Goal: Task Accomplishment & Management: Use online tool/utility

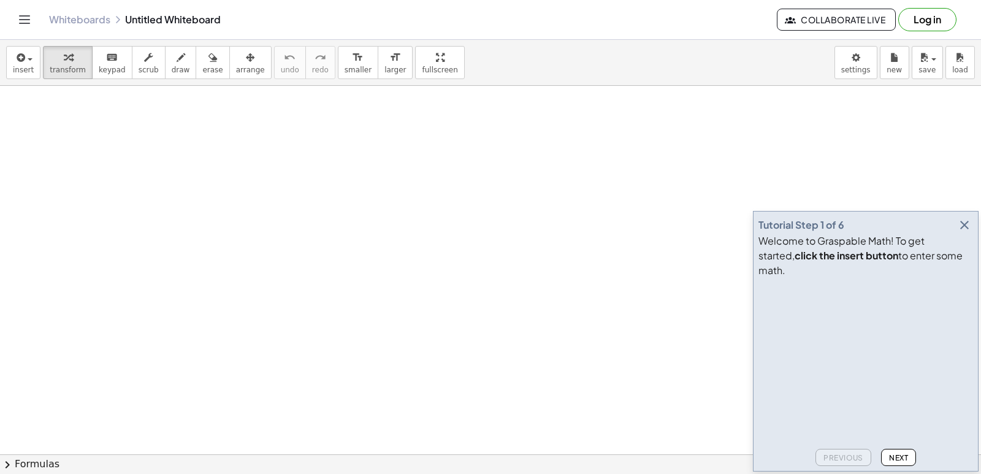
drag, startPoint x: 418, startPoint y: 85, endPoint x: 414, endPoint y: 77, distance: 8.5
click at [416, 82] on div "insert select one: Math Expression Function Text Youtube Video Graphing Geometr…" at bounding box center [490, 63] width 981 height 46
drag, startPoint x: 436, startPoint y: 153, endPoint x: 456, endPoint y: 183, distance: 36.2
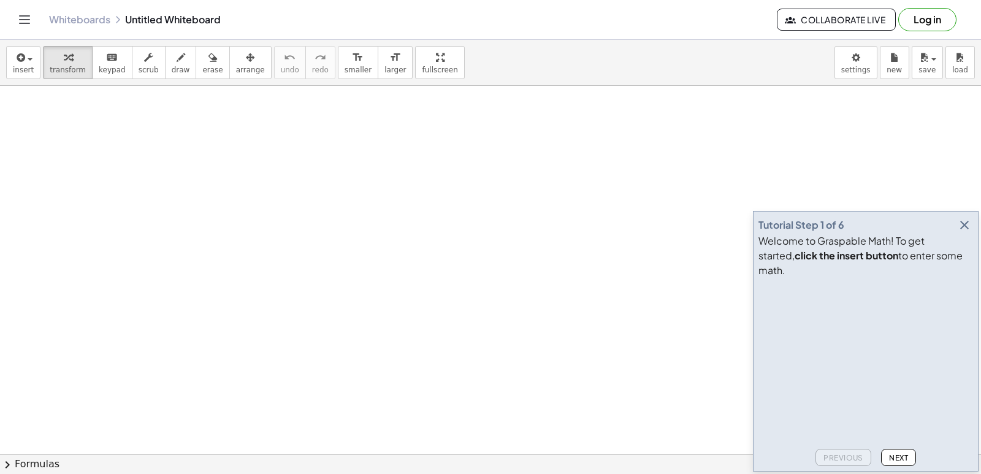
drag, startPoint x: 551, startPoint y: 253, endPoint x: 576, endPoint y: 263, distance: 26.2
drag, startPoint x: 576, startPoint y: 263, endPoint x: 589, endPoint y: 273, distance: 17.1
drag, startPoint x: 621, startPoint y: 294, endPoint x: 635, endPoint y: 290, distance: 14.0
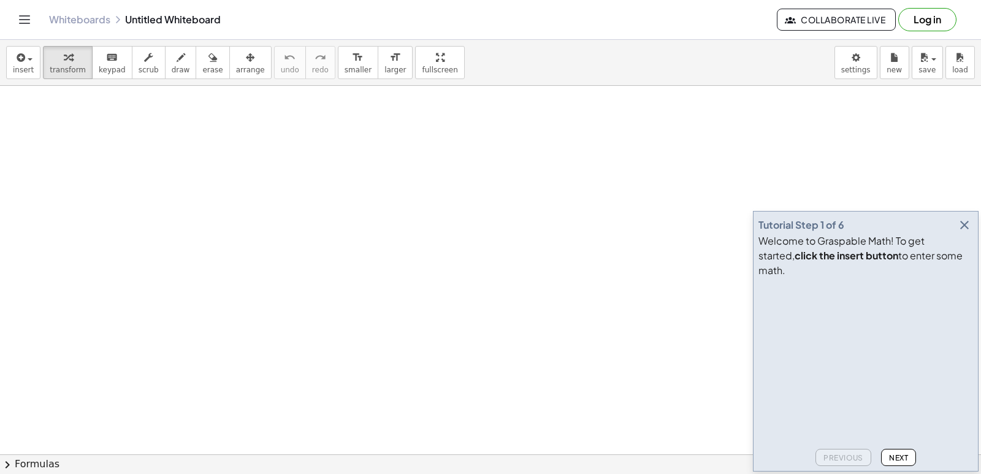
drag, startPoint x: 902, startPoint y: 455, endPoint x: 892, endPoint y: 442, distance: 16.2
click at [900, 452] on button "Next" at bounding box center [898, 457] width 35 height 17
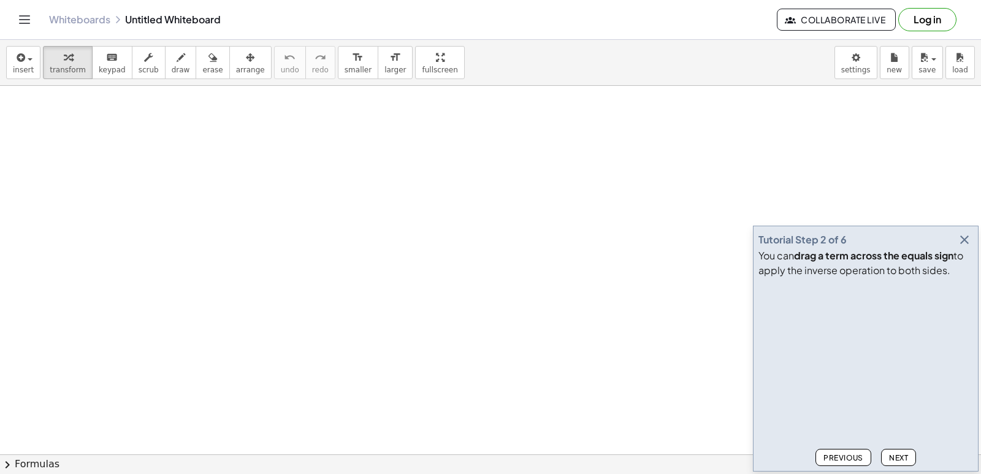
drag, startPoint x: 617, startPoint y: 305, endPoint x: 653, endPoint y: 239, distance: 75.2
drag, startPoint x: 653, startPoint y: 239, endPoint x: 734, endPoint y: 327, distance: 119.8
drag, startPoint x: 900, startPoint y: 459, endPoint x: 898, endPoint y: 451, distance: 8.8
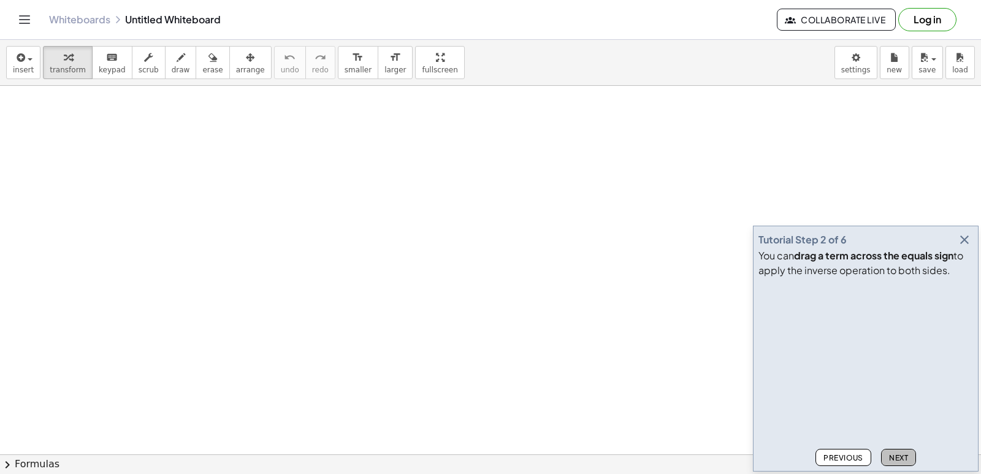
click at [902, 461] on span "Next" at bounding box center [898, 457] width 19 height 9
click at [963, 242] on icon "button" at bounding box center [964, 239] width 15 height 15
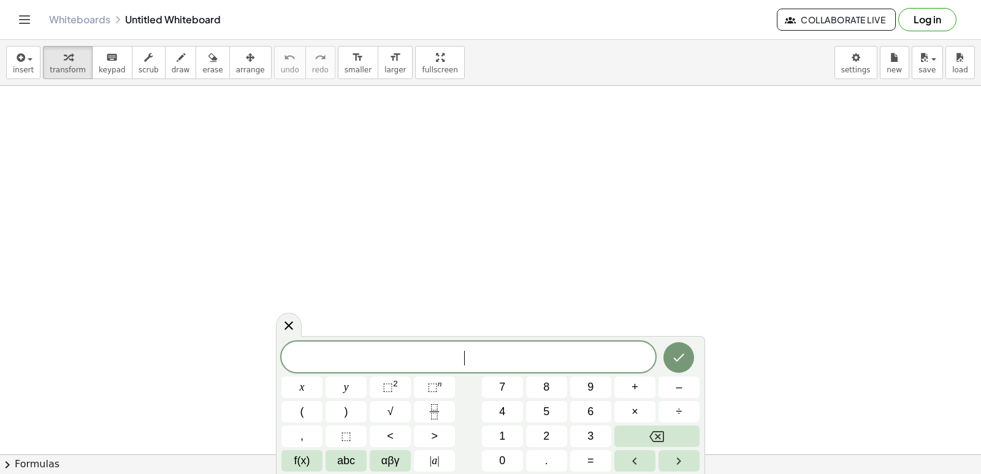
click at [499, 385] on button "7" at bounding box center [502, 387] width 41 height 21
click at [352, 394] on button "y" at bounding box center [346, 387] width 41 height 21
click at [678, 394] on span "–" at bounding box center [679, 387] width 6 height 17
click at [547, 435] on span "2" at bounding box center [546, 436] width 6 height 17
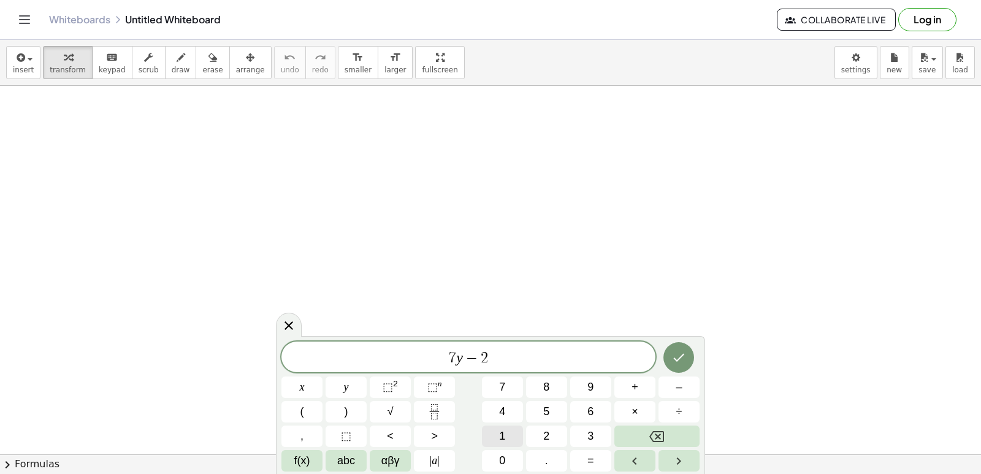
click at [518, 432] on button "1" at bounding box center [502, 436] width 41 height 21
click at [588, 460] on span "=" at bounding box center [591, 461] width 7 height 17
click at [680, 363] on icon "Done" at bounding box center [679, 357] width 15 height 15
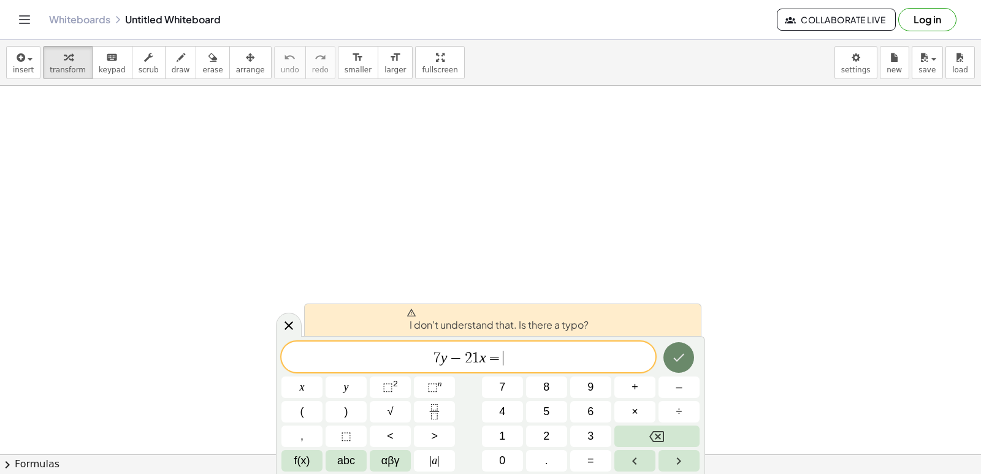
click at [678, 367] on button "Done" at bounding box center [679, 357] width 31 height 31
click at [678, 372] on button "Done" at bounding box center [679, 357] width 31 height 31
click at [678, 369] on button "Done" at bounding box center [679, 357] width 31 height 31
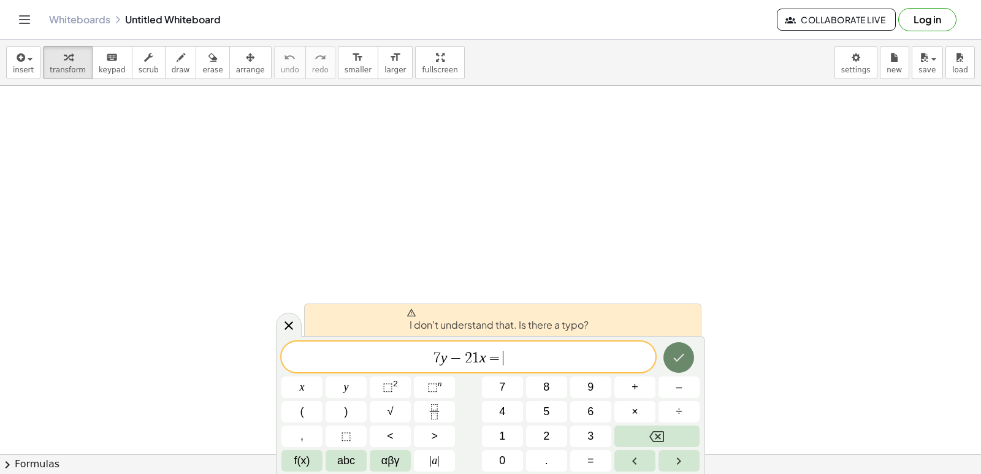
click at [678, 369] on button "Done" at bounding box center [679, 357] width 31 height 31
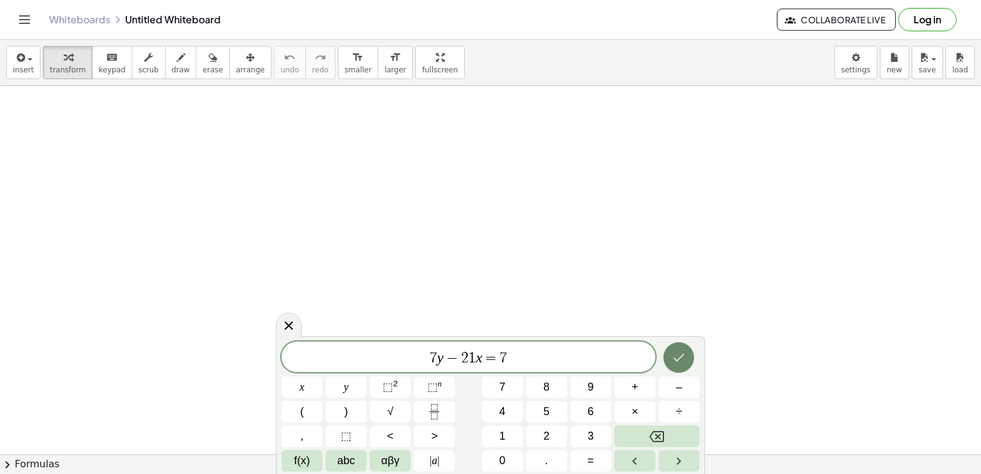
click at [688, 361] on button "Done" at bounding box center [679, 357] width 31 height 31
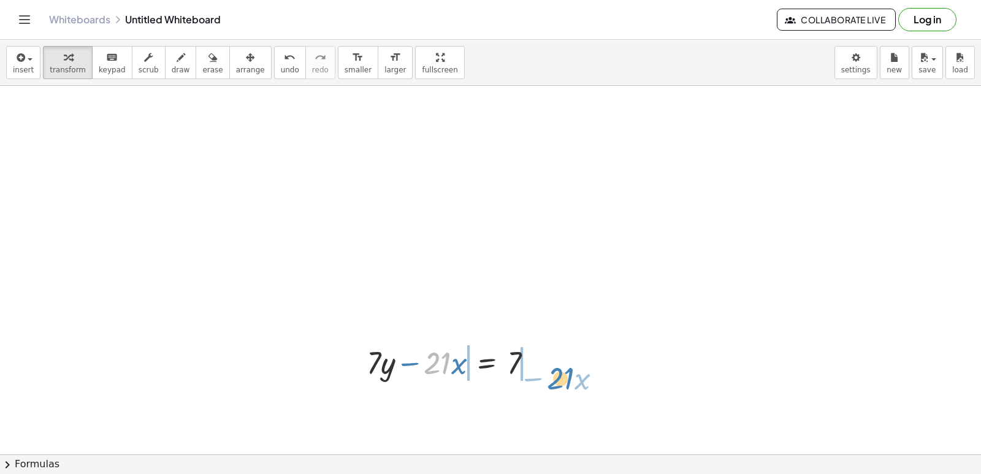
drag, startPoint x: 447, startPoint y: 367, endPoint x: 571, endPoint y: 376, distance: 124.9
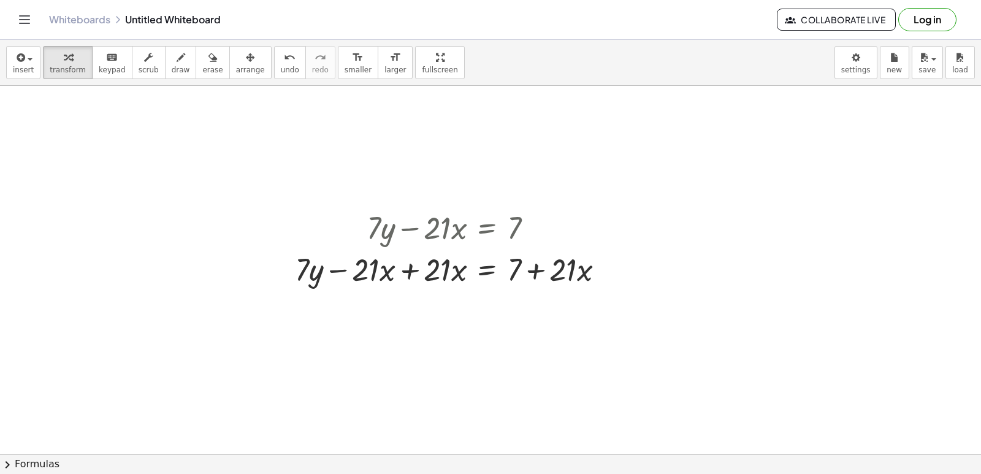
scroll to position [147, 0]
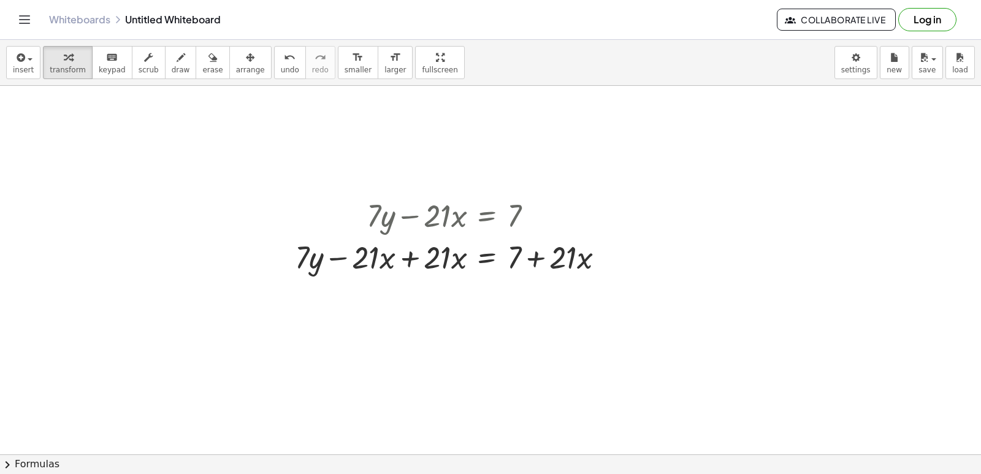
click at [970, 454] on div "insert select one: Math Expression Function Text Youtube Video Graphing Geometr…" at bounding box center [490, 257] width 981 height 434
drag, startPoint x: 433, startPoint y: 261, endPoint x: 693, endPoint y: 250, distance: 260.3
click at [715, 255] on div "+ · 7 · y − · 21 · x = 7 · 21 + · 7 · y = 7 − · 21 · x + · 21 · x + + · 21 · x" at bounding box center [490, 347] width 981 height 817
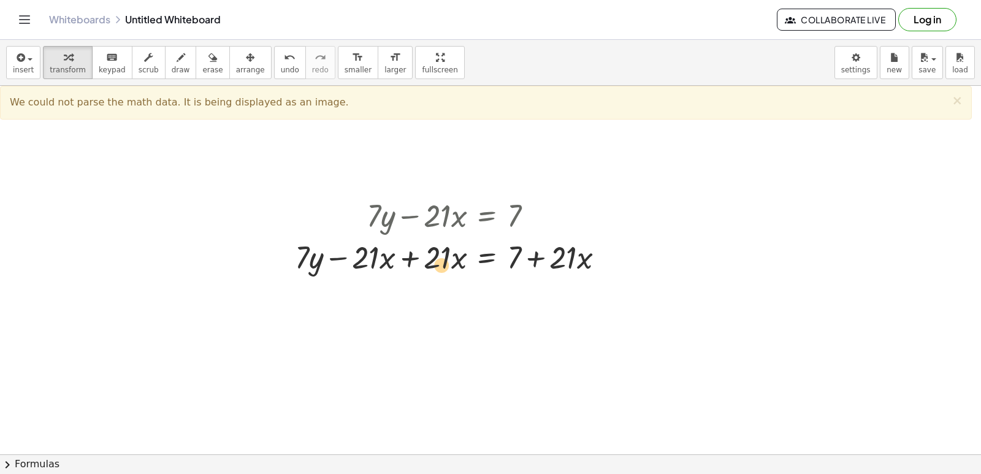
drag, startPoint x: 450, startPoint y: 263, endPoint x: 610, endPoint y: 261, distance: 160.7
click at [610, 261] on div at bounding box center [455, 257] width 332 height 42
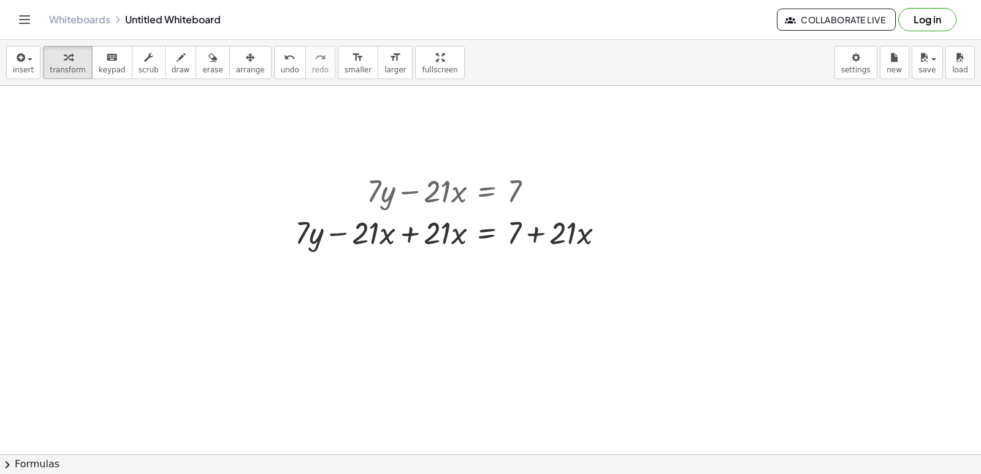
scroll to position [253, 0]
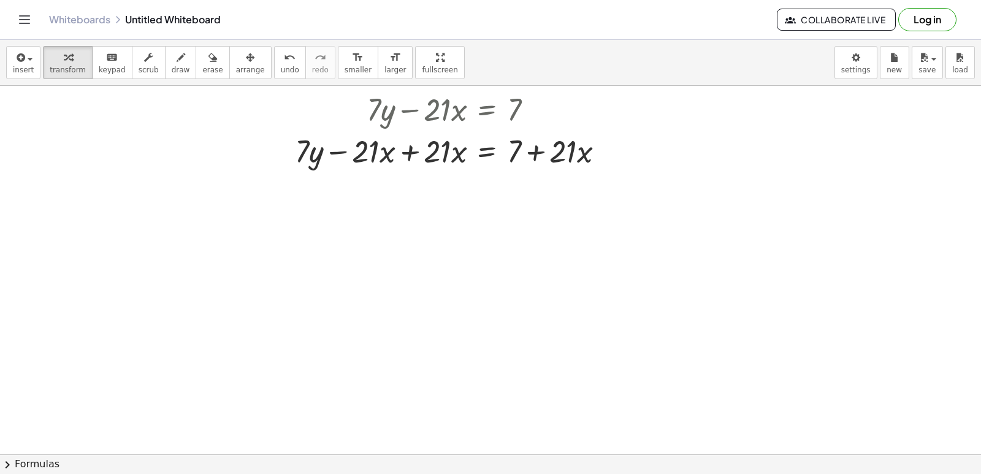
drag, startPoint x: 976, startPoint y: 448, endPoint x: 972, endPoint y: 453, distance: 6.5
click at [972, 453] on div at bounding box center [490, 241] width 981 height 817
click at [971, 455] on button "chevron_right Formulas" at bounding box center [490, 465] width 981 height 20
click at [0, 0] on div "Drag one side of a formula onto a highlighted expression on the canvas to apply…" at bounding box center [0, 0] width 0 height 0
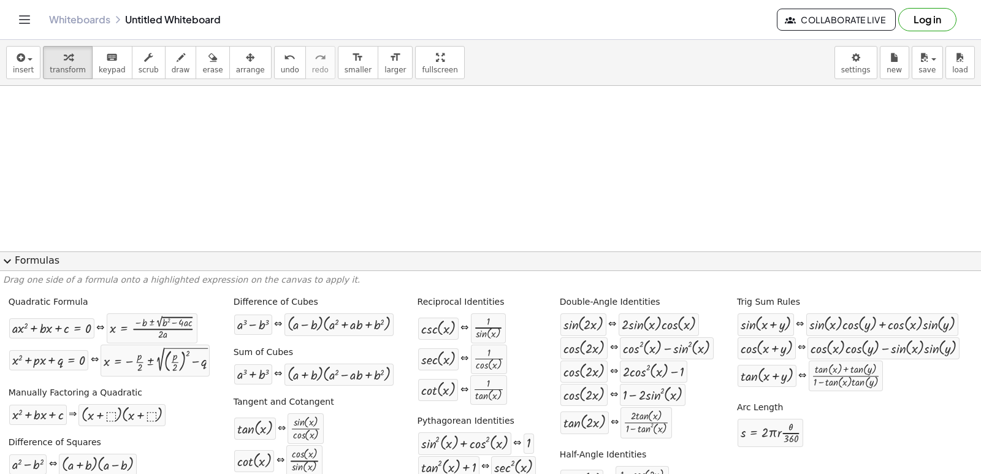
scroll to position [63, 0]
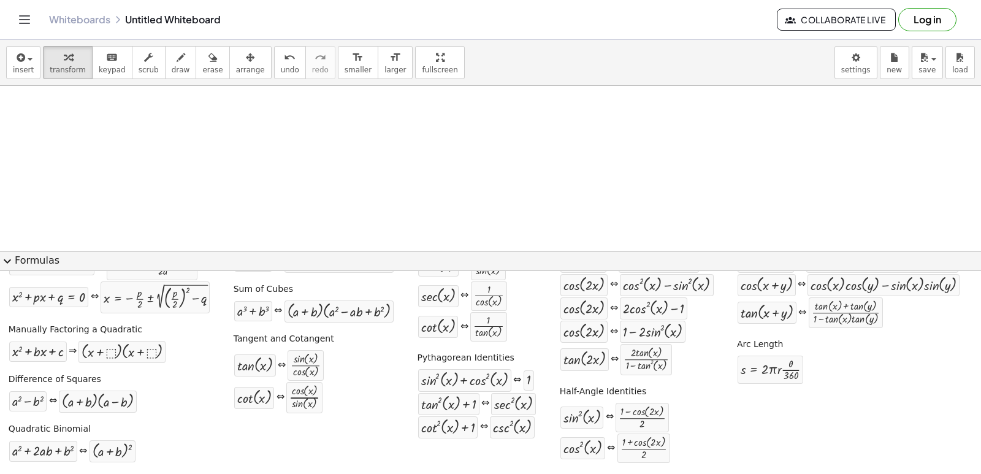
drag, startPoint x: 976, startPoint y: 191, endPoint x: 949, endPoint y: 176, distance: 31.0
click at [949, 176] on div at bounding box center [490, 45] width 981 height 817
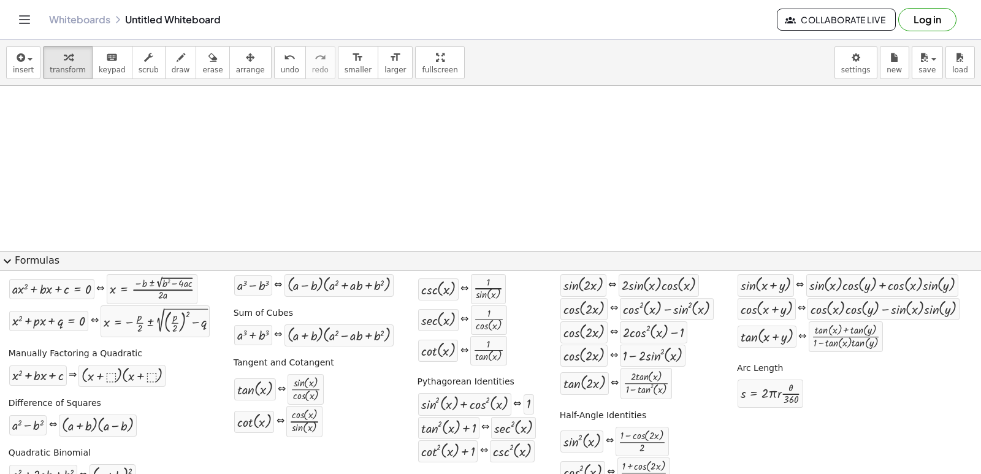
click at [977, 270] on button "expand_more Formulas" at bounding box center [490, 261] width 981 height 20
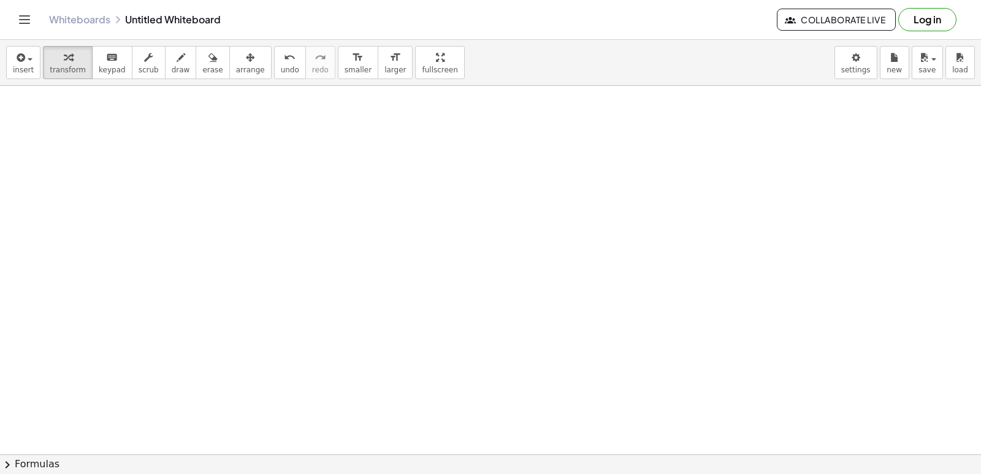
scroll to position [448, 0]
drag, startPoint x: 270, startPoint y: 175, endPoint x: 270, endPoint y: 185, distance: 10.4
click at [270, 177] on div at bounding box center [490, 45] width 981 height 817
click at [315, 321] on div at bounding box center [490, 45] width 981 height 817
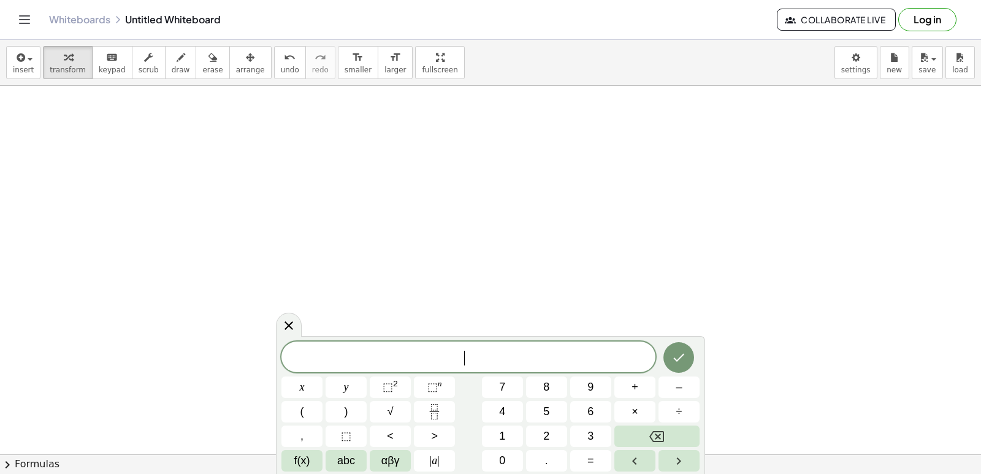
click at [315, 326] on div at bounding box center [490, 45] width 981 height 817
click at [549, 434] on span "2" at bounding box center [546, 436] width 6 height 17
click at [337, 391] on button "y" at bounding box center [346, 387] width 41 height 21
click at [632, 391] on span "+" at bounding box center [635, 387] width 7 height 17
click at [597, 465] on button "=" at bounding box center [590, 460] width 41 height 21
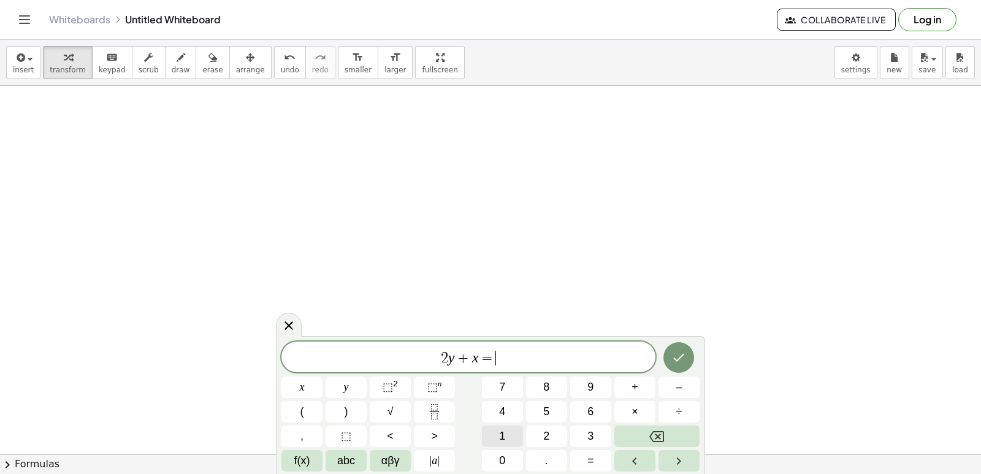
click at [502, 439] on span "1" at bounding box center [502, 436] width 6 height 17
click at [512, 462] on button "0" at bounding box center [502, 460] width 41 height 21
click at [680, 364] on button "Done" at bounding box center [679, 357] width 31 height 31
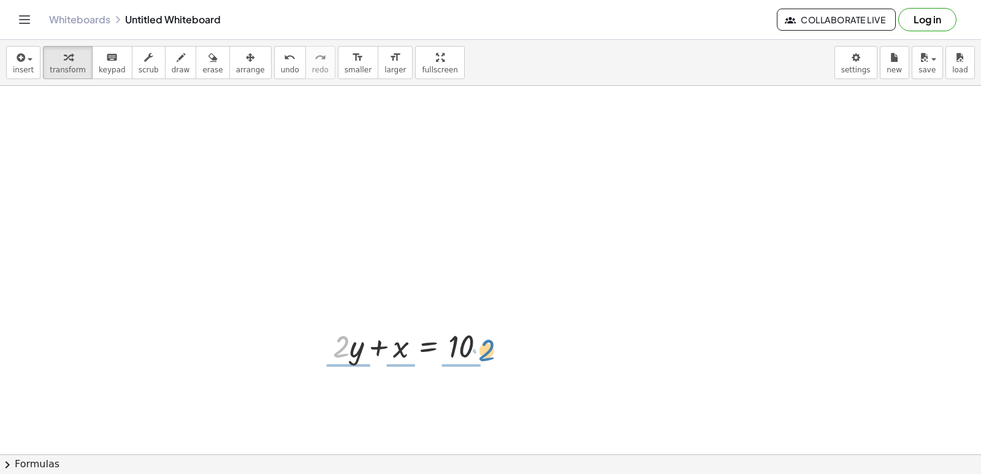
drag, startPoint x: 345, startPoint y: 350, endPoint x: 490, endPoint y: 348, distance: 145.4
click at [490, 349] on div at bounding box center [414, 345] width 175 height 42
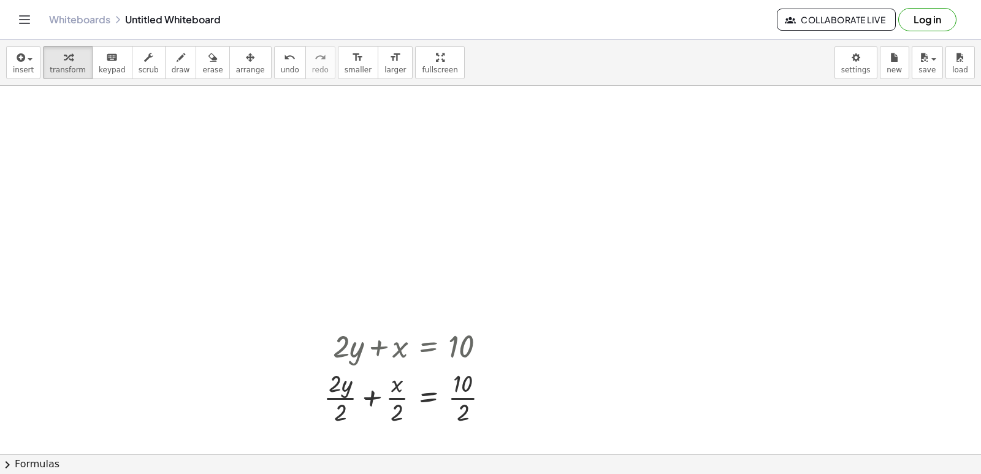
click at [548, 422] on div at bounding box center [490, 45] width 981 height 817
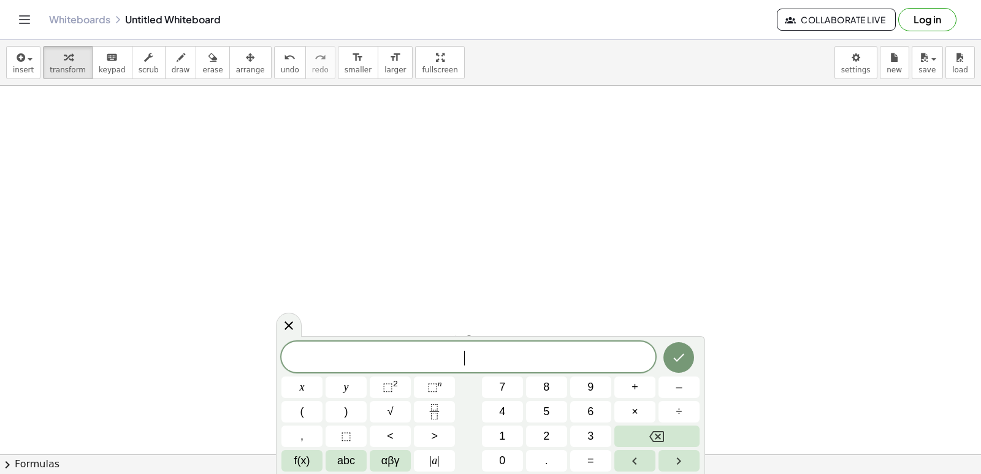
click at [557, 309] on div at bounding box center [490, 45] width 981 height 817
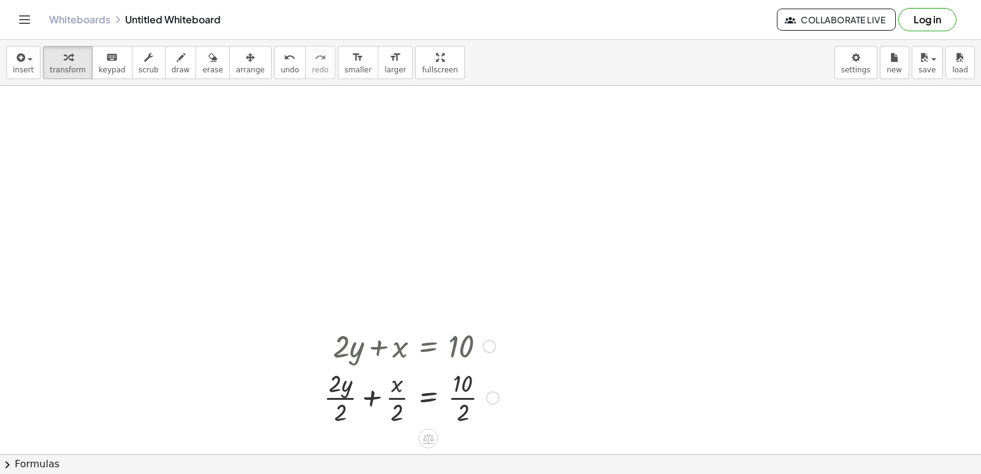
click at [418, 399] on div at bounding box center [412, 396] width 188 height 61
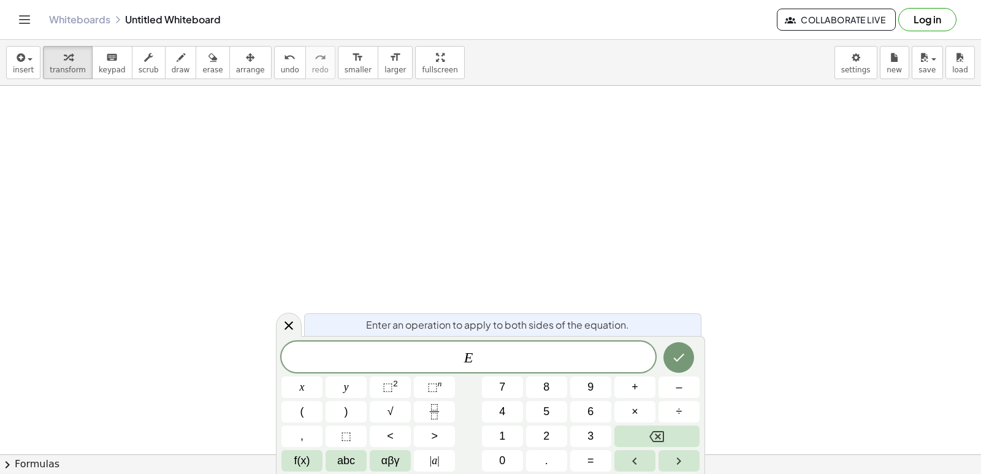
drag, startPoint x: 626, startPoint y: 175, endPoint x: 623, endPoint y: 190, distance: 15.5
click at [626, 185] on div at bounding box center [490, 45] width 981 height 817
drag, startPoint x: 623, startPoint y: 190, endPoint x: 550, endPoint y: 261, distance: 102.4
click at [550, 261] on div at bounding box center [490, 45] width 981 height 817
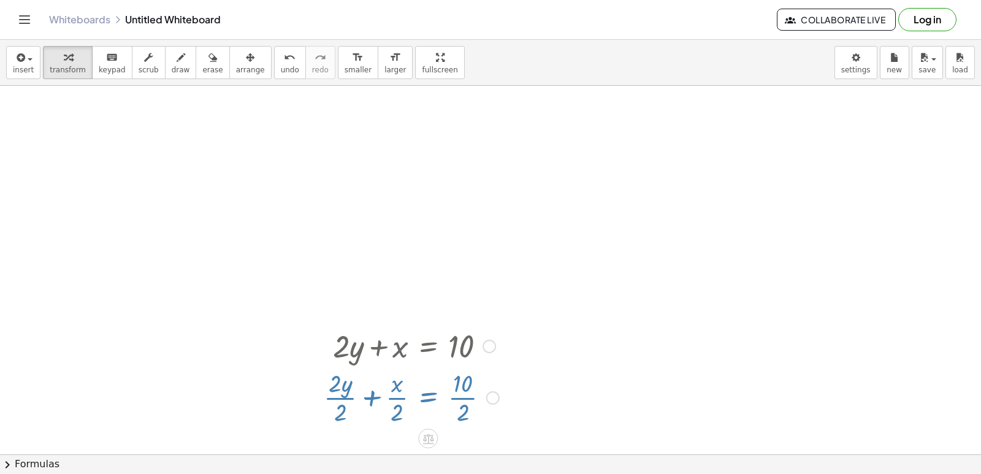
click at [543, 261] on div at bounding box center [490, 45] width 981 height 817
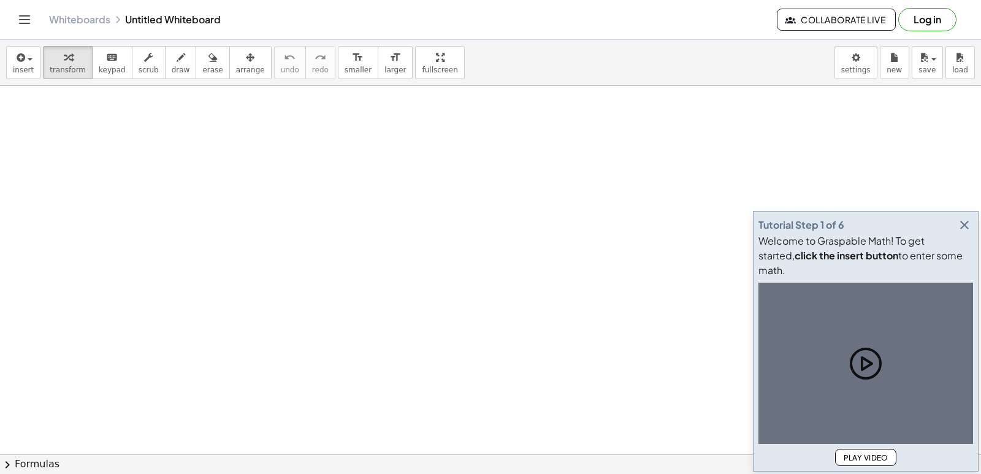
drag, startPoint x: 0, startPoint y: 0, endPoint x: 386, endPoint y: 204, distance: 436.8
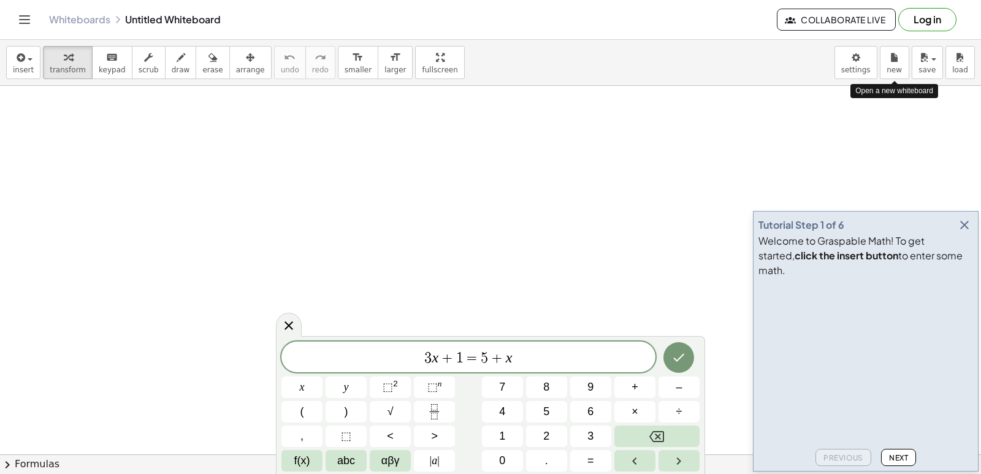
click at [964, 232] on icon "button" at bounding box center [964, 225] width 15 height 15
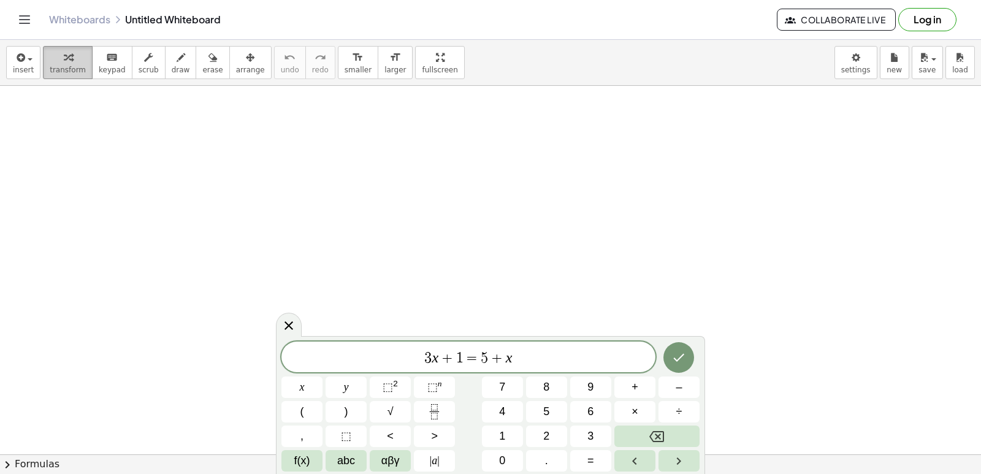
click at [67, 64] on icon "button" at bounding box center [68, 57] width 9 height 15
click at [664, 429] on icon "Backspace" at bounding box center [657, 436] width 15 height 15
click at [664, 431] on icon "Backspace" at bounding box center [657, 436] width 15 height 15
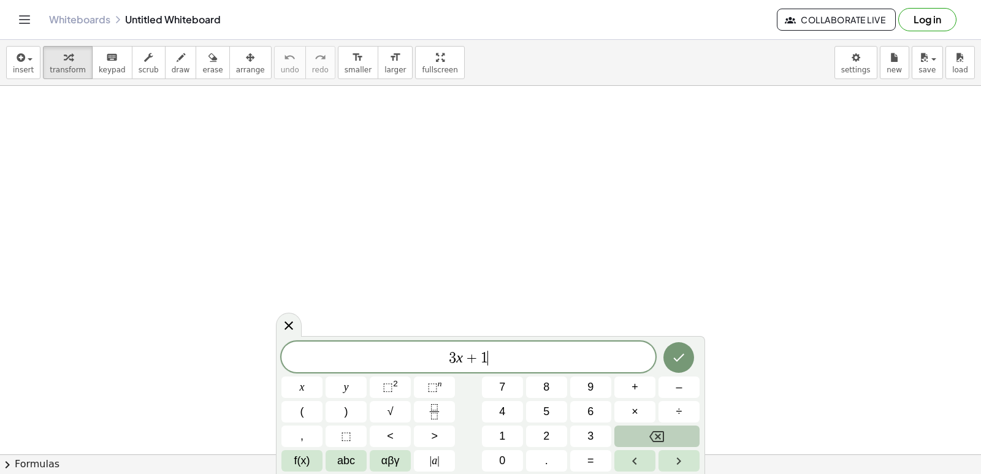
click at [664, 432] on icon "Backspace" at bounding box center [657, 436] width 15 height 11
click at [664, 433] on icon "Backspace" at bounding box center [657, 436] width 15 height 11
click at [663, 435] on icon "Backspace" at bounding box center [657, 436] width 15 height 15
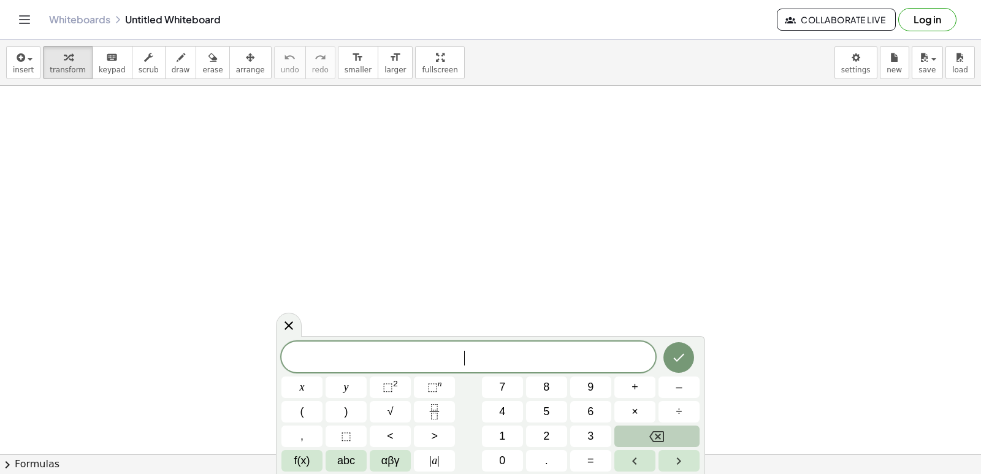
click at [663, 435] on icon "Backspace" at bounding box center [657, 436] width 15 height 15
click at [337, 384] on button "y" at bounding box center [346, 387] width 41 height 21
click at [654, 439] on icon "Backspace" at bounding box center [657, 436] width 15 height 15
click at [654, 440] on icon "Backspace" at bounding box center [657, 436] width 15 height 15
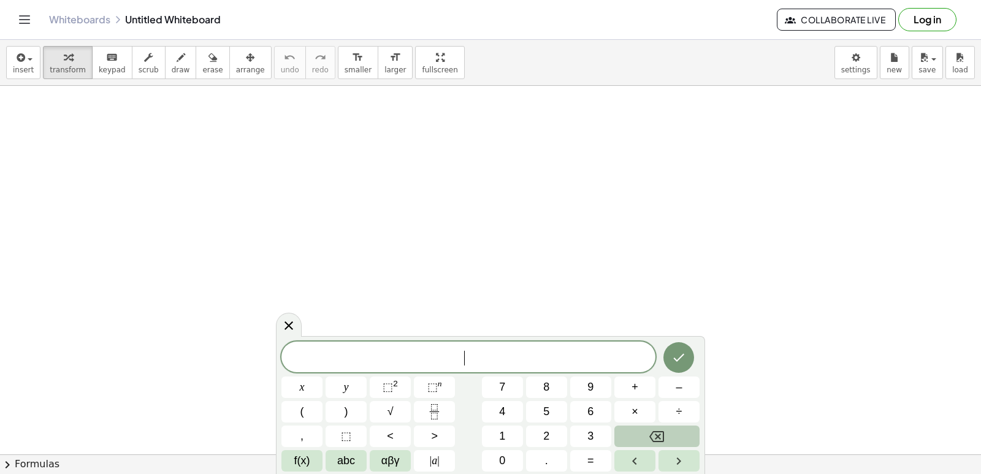
click at [654, 440] on icon "Backspace" at bounding box center [657, 436] width 15 height 15
click at [347, 383] on span "y" at bounding box center [346, 387] width 5 height 17
click at [680, 445] on button "Backspace" at bounding box center [657, 436] width 85 height 21
click at [589, 432] on span "3" at bounding box center [591, 436] width 6 height 17
click at [356, 386] on button "y" at bounding box center [346, 387] width 41 height 21
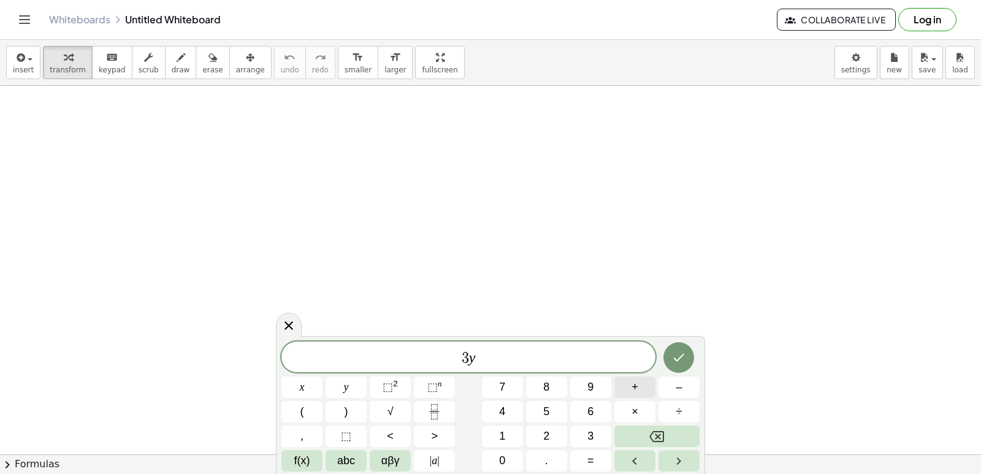
click at [626, 386] on button "+" at bounding box center [635, 387] width 41 height 21
click at [585, 455] on button "=" at bounding box center [590, 460] width 41 height 21
click at [686, 382] on button "–" at bounding box center [679, 387] width 41 height 21
click at [503, 428] on span "1" at bounding box center [502, 436] width 6 height 17
click at [562, 443] on button "2" at bounding box center [546, 436] width 41 height 21
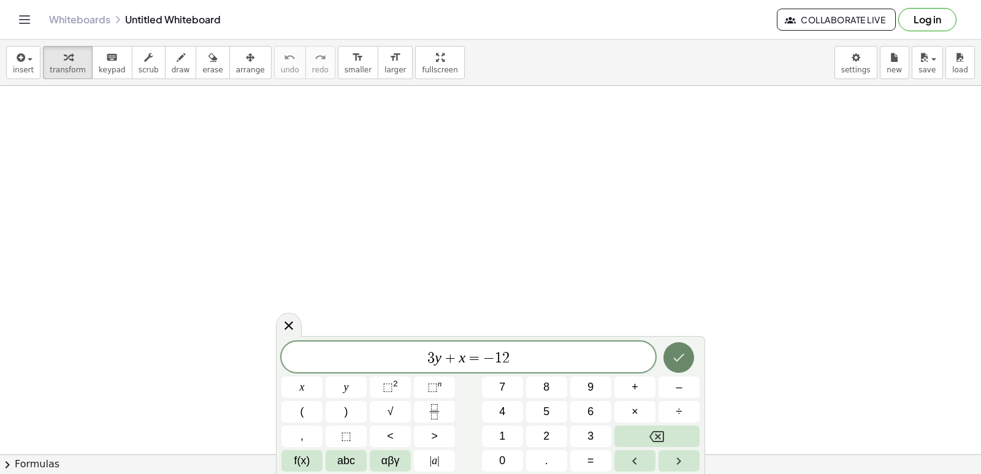
click at [683, 361] on icon "Done" at bounding box center [679, 357] width 15 height 15
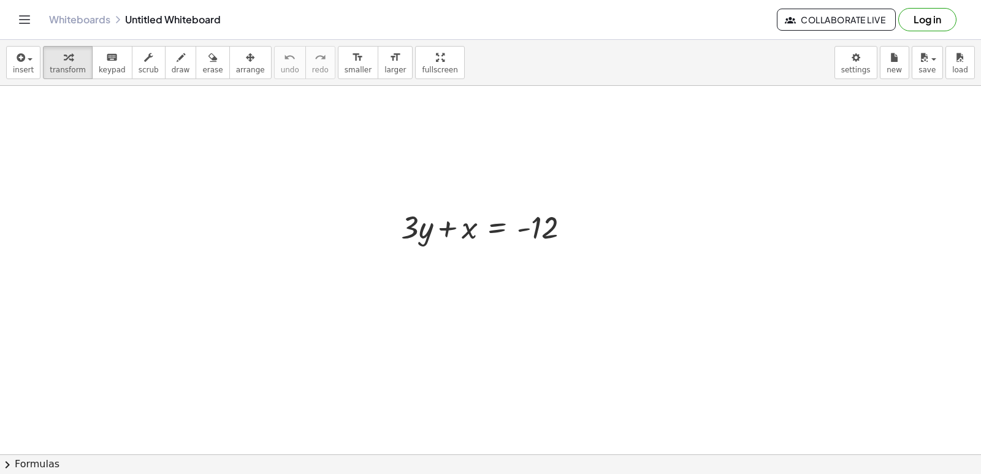
drag, startPoint x: 686, startPoint y: 359, endPoint x: 641, endPoint y: 359, distance: 44.8
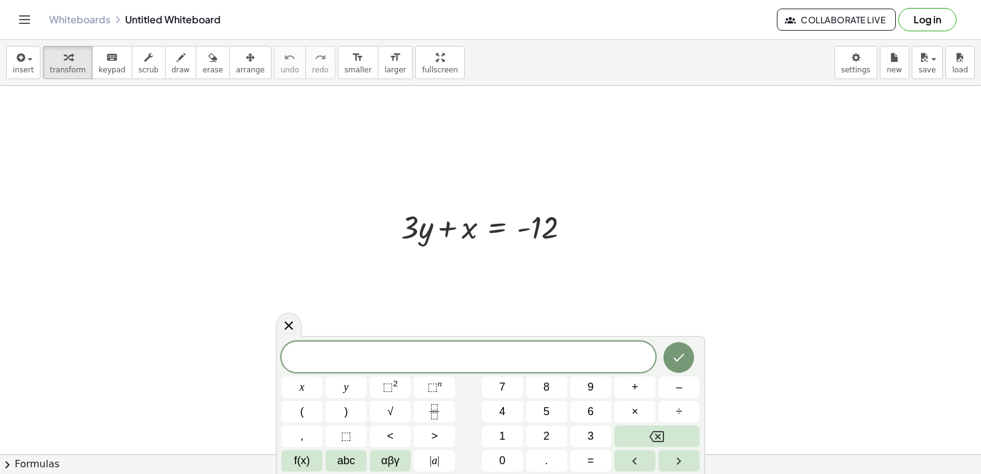
click at [404, 231] on div at bounding box center [490, 226] width 191 height 42
click at [415, 228] on div at bounding box center [490, 226] width 191 height 42
drag, startPoint x: 411, startPoint y: 228, endPoint x: 580, endPoint y: 226, distance: 169.3
click at [580, 226] on div at bounding box center [490, 226] width 191 height 42
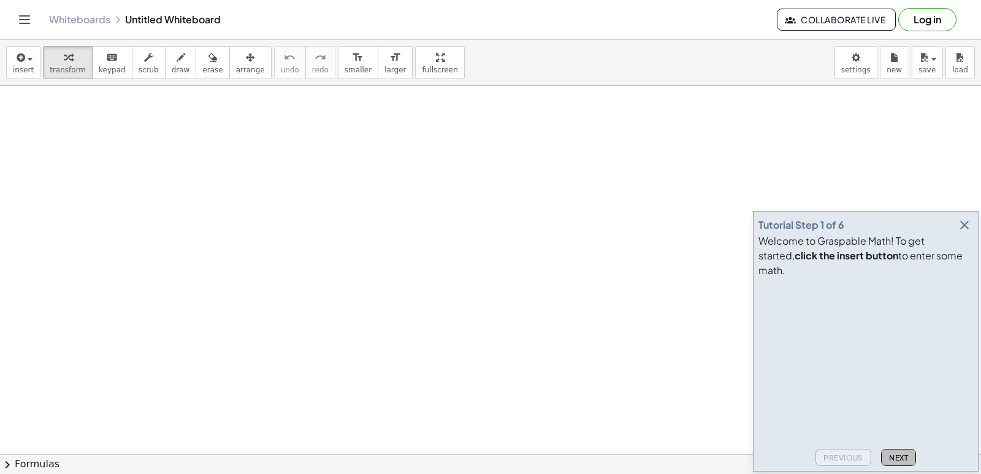
click at [892, 454] on button "Next" at bounding box center [898, 457] width 35 height 17
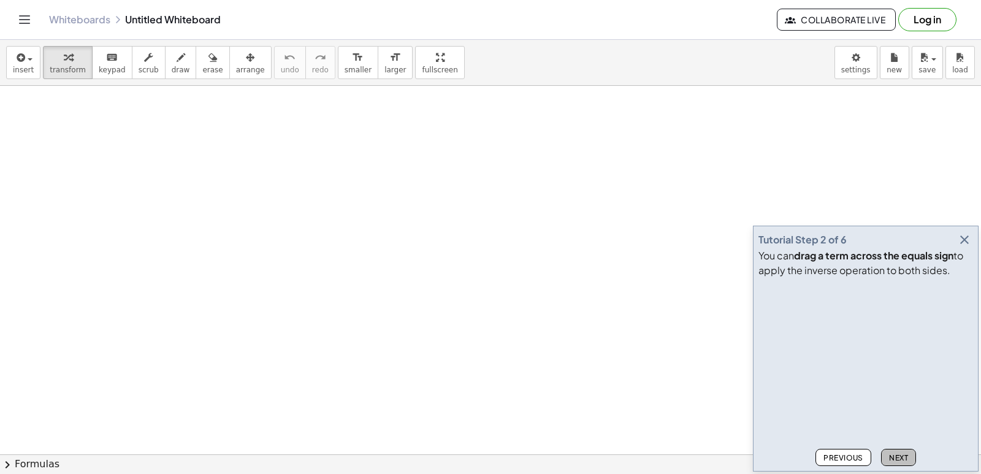
click at [892, 455] on span "Next" at bounding box center [898, 457] width 19 height 9
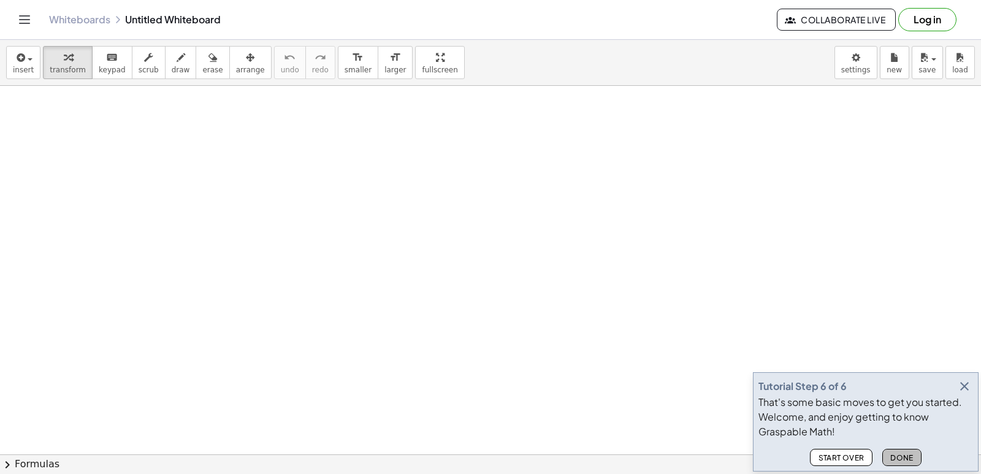
click at [892, 455] on span "Done" at bounding box center [902, 457] width 23 height 9
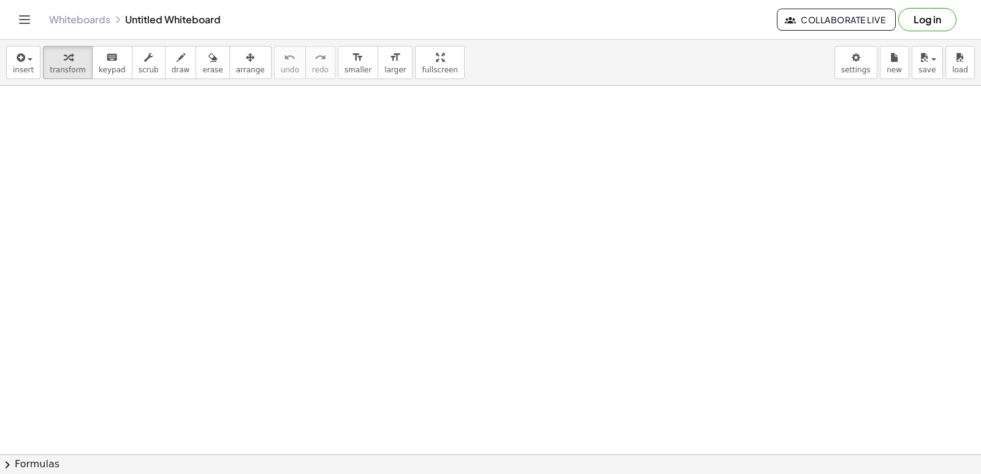
click at [892, 455] on button "chevron_right Formulas" at bounding box center [490, 465] width 981 height 20
click at [0, 0] on div "+ a 2 − b 2 ⇔ · ( + a + b ) · ( + a − b )" at bounding box center [0, 0] width 0 height 0
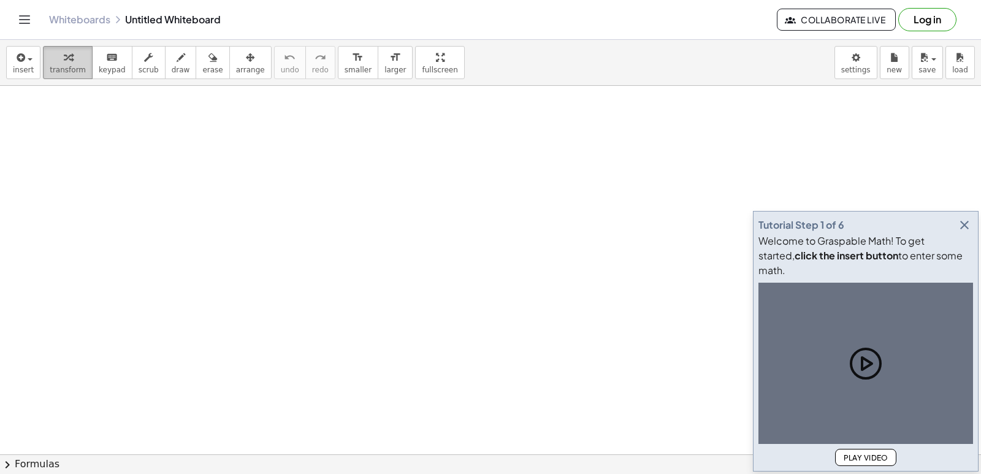
drag, startPoint x: 525, startPoint y: 131, endPoint x: 66, endPoint y: 72, distance: 463.2
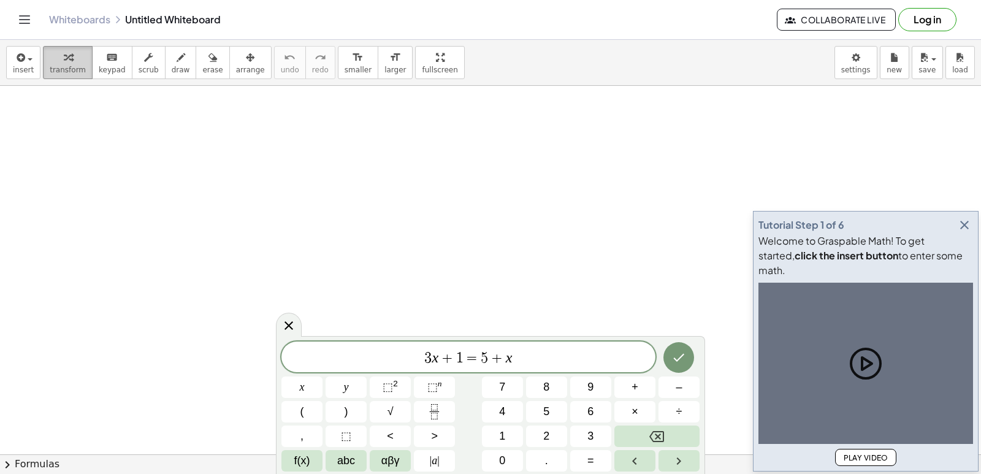
click at [66, 72] on span "transform" at bounding box center [68, 70] width 36 height 9
click at [65, 74] on span "transform" at bounding box center [68, 70] width 36 height 9
click at [64, 74] on span "transform" at bounding box center [68, 70] width 36 height 9
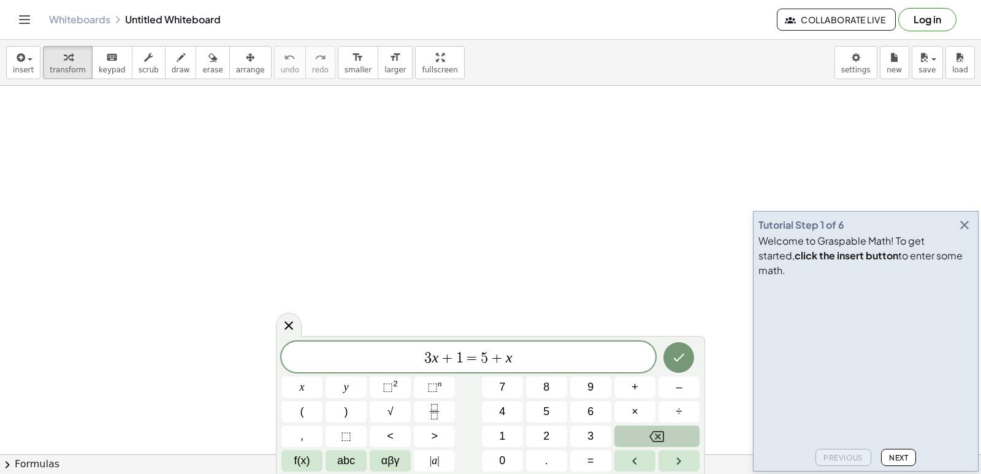
click at [644, 432] on button "Backspace" at bounding box center [657, 436] width 85 height 21
click at [642, 430] on button "Backspace" at bounding box center [657, 436] width 85 height 21
click at [637, 426] on button "Backspace" at bounding box center [657, 436] width 85 height 21
click at [634, 424] on div "3 x + 1 = x y ⬚ 2 ⬚ n 7 8 9 + – ( ) √ 4 5 6 × ÷ , ⬚ < > 1 2 3 f(x) abc αβγ | a …" at bounding box center [491, 407] width 418 height 130
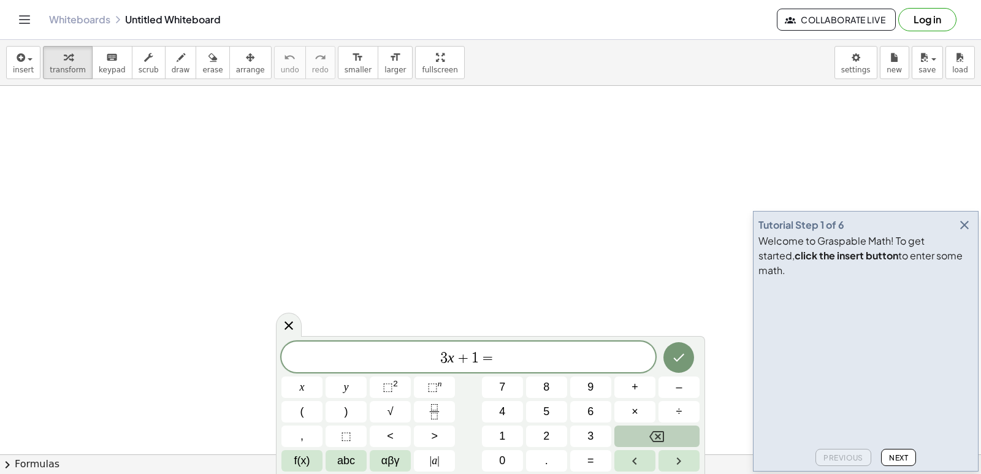
drag, startPoint x: 634, startPoint y: 424, endPoint x: 634, endPoint y: 435, distance: 11.1
click at [634, 435] on div "3 x + 1 = x y ⬚ 2 ⬚ n 7 8 9 + – ( ) √ 4 5 6 × ÷ , ⬚ < > 1 2 3 f(x) abc αβγ | a …" at bounding box center [491, 407] width 418 height 130
click at [629, 430] on button "Backspace" at bounding box center [657, 436] width 85 height 21
click at [629, 428] on button "Backspace" at bounding box center [657, 436] width 85 height 21
click at [628, 426] on button "Backspace" at bounding box center [657, 436] width 85 height 21
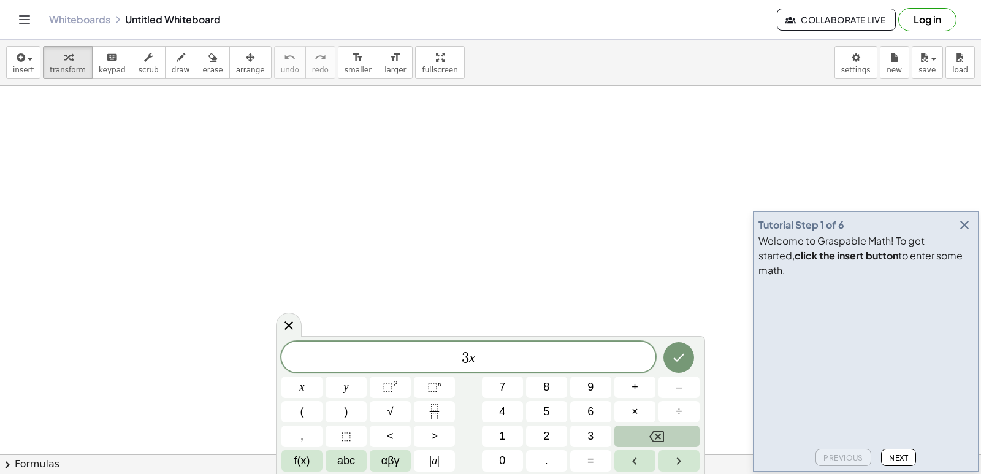
click at [628, 426] on button "Backspace" at bounding box center [657, 436] width 85 height 21
click at [633, 448] on div "3 ​ x y ⬚ 2 ⬚ n 7 8 9 + – ( ) √ 4 5 6 × ÷ , ⬚ < > 1 2 3 f(x) abc αβγ | a | 0 . =" at bounding box center [491, 407] width 418 height 130
click at [637, 433] on button "Backspace" at bounding box center [657, 436] width 85 height 21
click at [638, 437] on button "Backspace" at bounding box center [657, 436] width 85 height 21
click at [638, 433] on button "Backspace" at bounding box center [657, 436] width 85 height 21
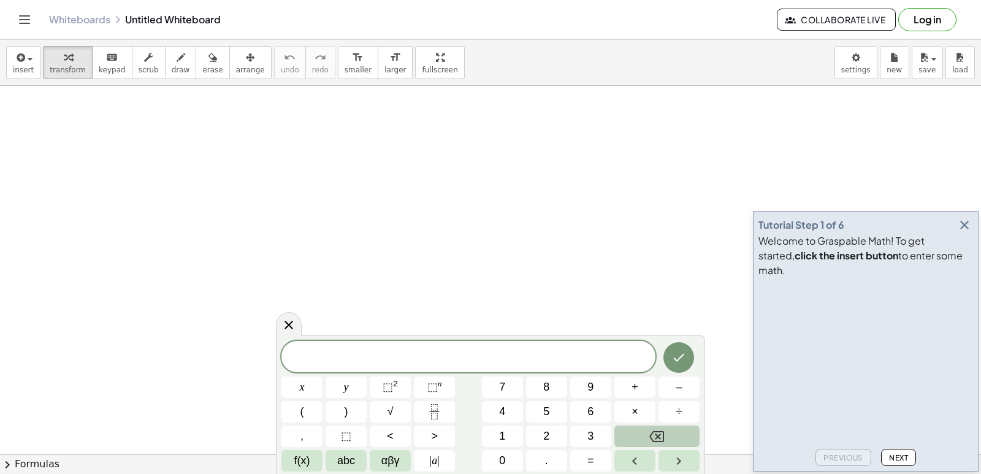
click at [637, 427] on div "x y ⬚ 2 ⬚ n 7 8 9 + – ( ) √ 4 5 6 × ÷ , ⬚ < > 1 2 3 f(x) abc αβγ | a | 0 . =" at bounding box center [491, 406] width 418 height 131
click at [634, 431] on div "x y ⬚ 2 ⬚ n 7 8 9 + – ( ) √ 4 5 6 × ÷ , ⬚ < > 1 2 3 f(x) abc αβγ | a | 0 . =" at bounding box center [491, 406] width 418 height 131
click at [632, 431] on div "x y ⬚ 2 ⬚ n 7 8 9 + – ( ) √ 4 5 6 × ÷ , ⬚ < > 1 2 3 f(x) abc αβγ | a | 0 . =" at bounding box center [491, 406] width 418 height 131
click at [631, 442] on div "x y ⬚ 2 ⬚ n 7 8 9 + – ( ) √ 4 5 6 × ÷ , ⬚ < > 1 2 3 f(x) abc αβγ | a | 0 . =" at bounding box center [491, 406] width 418 height 131
click at [634, 460] on div "x y ⬚ 2 ⬚ n 7 8 9 + – ( ) √ 4 5 6 × ÷ , ⬚ < > 1 2 3 f(x) abc αβγ | a | 0 . =" at bounding box center [491, 406] width 418 height 131
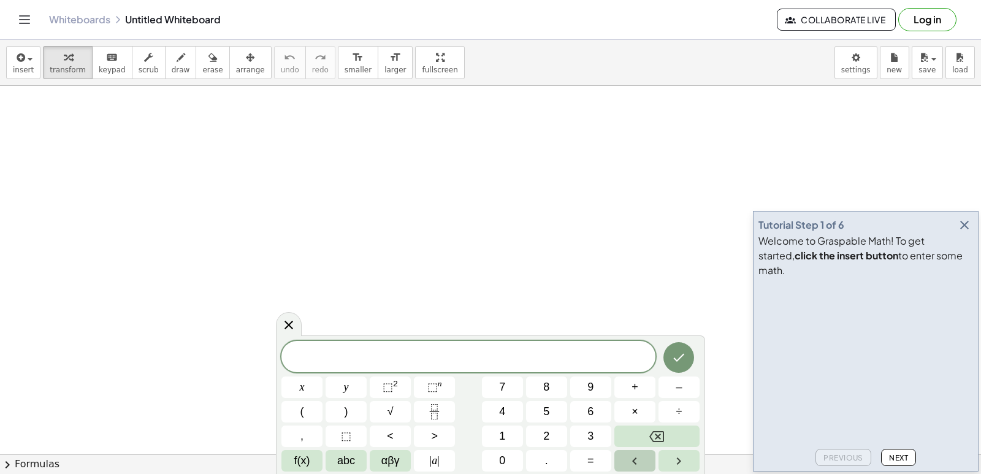
click at [637, 456] on icon "Left arrow" at bounding box center [634, 461] width 15 height 15
click at [640, 455] on div "​ x y ⬚ 2 ⬚ n 7 8 9 + – ( ) √ 4 5 6 × ÷ , ⬚ < > 1 2 3 f(x) abc αβγ | a | 0 . =" at bounding box center [491, 407] width 418 height 130
drag, startPoint x: 638, startPoint y: 455, endPoint x: 643, endPoint y: 450, distance: 6.9
click at [642, 453] on div "x y ⬚ 2 ⬚ n 7 8 9 + – ( ) √ 4 5 6 × ÷ , ⬚ < > 1 2 3 f(x) abc αβγ | a | 0 . =" at bounding box center [491, 406] width 418 height 131
click at [638, 440] on button "Backspace" at bounding box center [657, 436] width 85 height 21
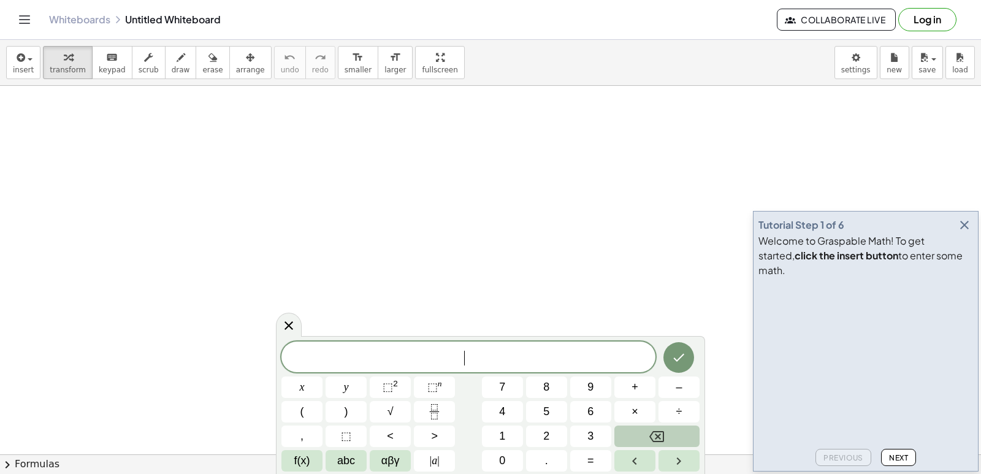
click at [636, 432] on button "Backspace" at bounding box center [657, 436] width 85 height 21
click at [634, 441] on button "Backspace" at bounding box center [657, 436] width 85 height 21
click at [628, 460] on icon "Left arrow" at bounding box center [634, 461] width 15 height 15
click at [623, 454] on div "​ x y ⬚ 2 ⬚ n 7 8 9 + – ( ) √ 4 5 6 × ÷ , ⬚ < > 1 2 3 f(x) abc αβγ | a | 0 . =" at bounding box center [491, 407] width 418 height 130
click at [624, 461] on button "Left arrow" at bounding box center [635, 460] width 41 height 21
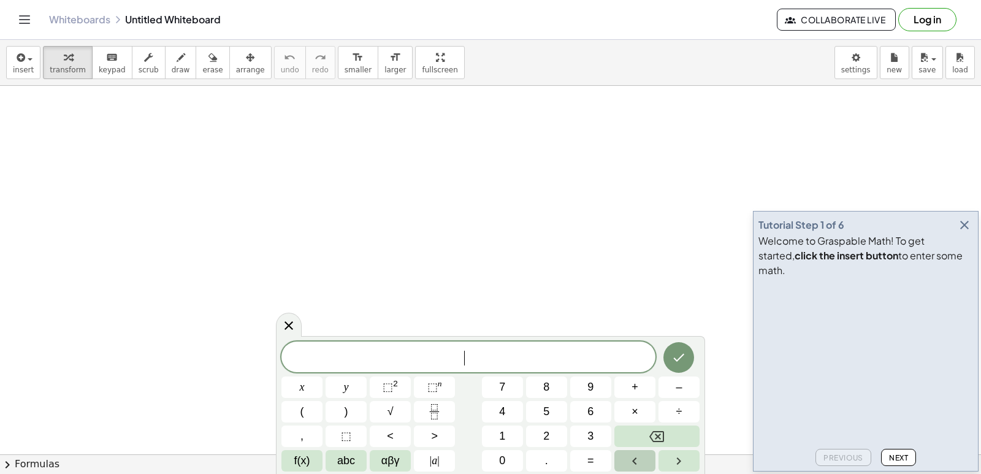
click at [624, 456] on button "Left arrow" at bounding box center [635, 460] width 41 height 21
click at [625, 443] on button "Backspace" at bounding box center [657, 436] width 85 height 21
click at [964, 232] on icon "button" at bounding box center [964, 225] width 15 height 15
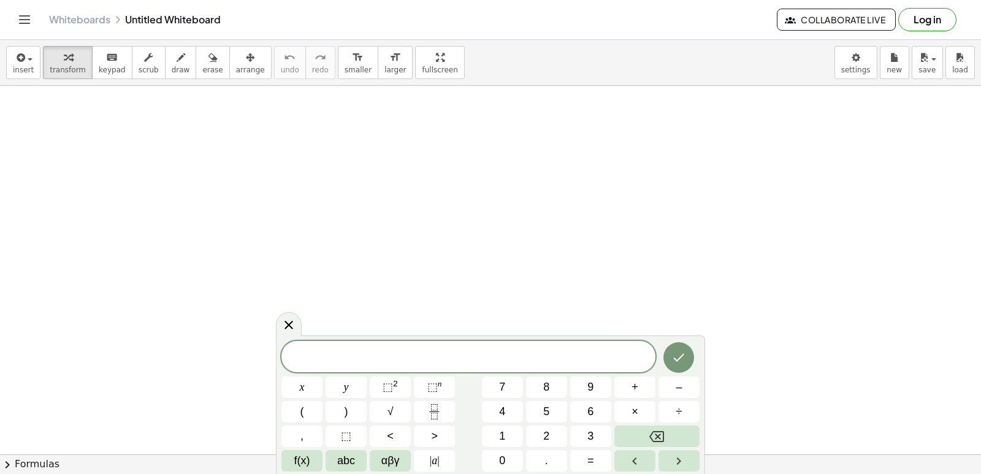
drag, startPoint x: 827, startPoint y: 295, endPoint x: 794, endPoint y: 334, distance: 51.3
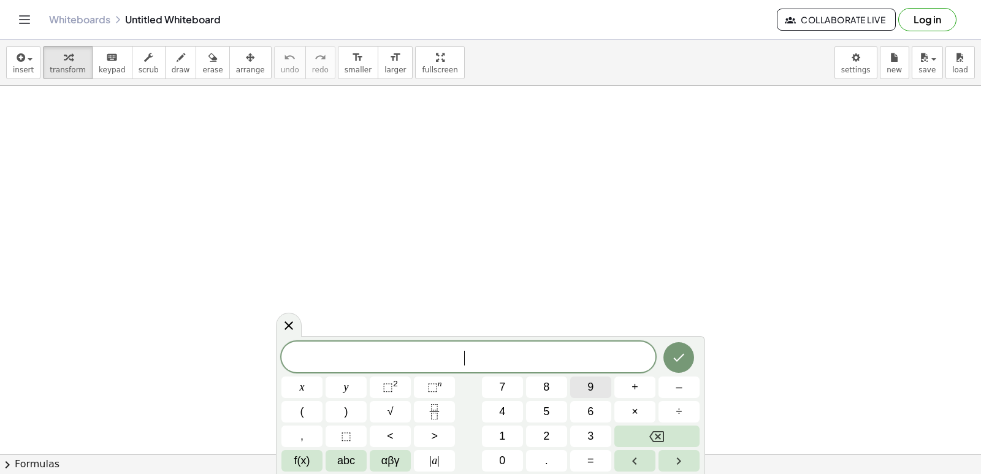
click at [594, 391] on span "9" at bounding box center [591, 387] width 6 height 17
click at [609, 331] on body "Graspable Math Activities Get Started Activity Bank Assigned Work Classes White…" at bounding box center [490, 237] width 981 height 474
drag, startPoint x: 632, startPoint y: 294, endPoint x: 666, endPoint y: 288, distance: 34.4
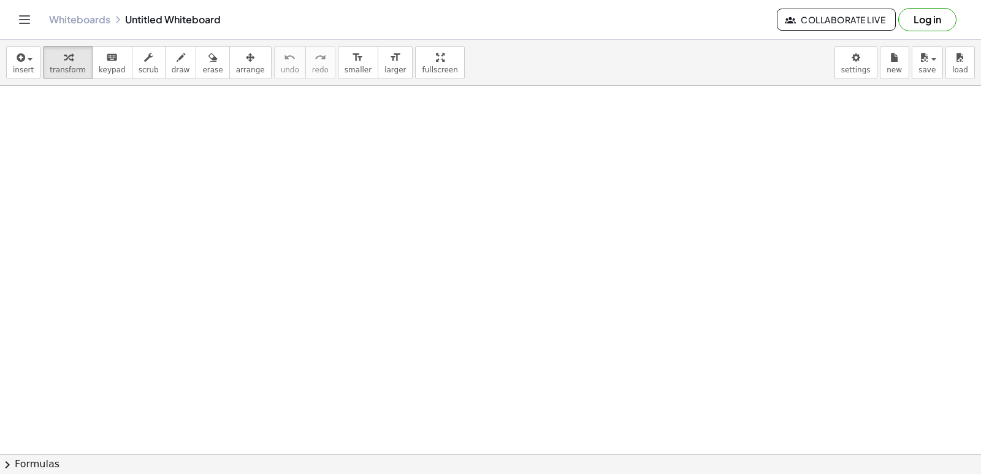
drag, startPoint x: 547, startPoint y: 306, endPoint x: 555, endPoint y: 310, distance: 8.8
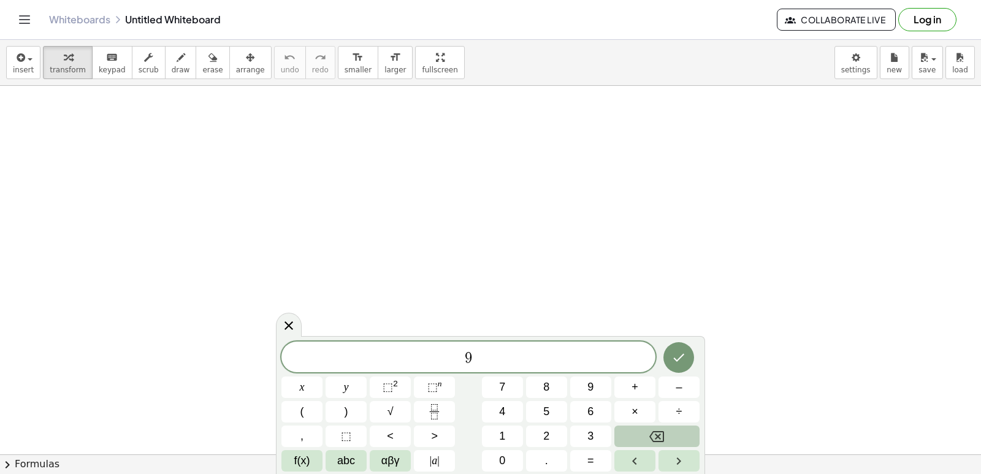
click at [667, 438] on button "Backspace" at bounding box center [657, 436] width 85 height 21
click at [651, 456] on div "9 ​ x y ⬚ 2 ⬚ n 7 8 9 + – ( ) √ 4 5 6 × ÷ , ⬚ < > 1 2 3 f(x) abc αβγ | a | 0 . =" at bounding box center [491, 407] width 418 height 130
click at [642, 421] on div "​ x y ⬚ 2 ⬚ n 7 8 9 + – ( ) √ 4 5 6 × ÷ , ⬚ < > 1 2 3 f(x) abc αβγ | a | 0 . =" at bounding box center [491, 407] width 418 height 130
click at [643, 429] on div "x y ⬚ 2 ⬚ n 7 8 9 + – ( ) √ 4 5 6 × ÷ , ⬚ < > 1 2 3 f(x) abc αβγ | a | 0 . =" at bounding box center [491, 406] width 418 height 131
click at [645, 431] on button "Backspace" at bounding box center [657, 436] width 85 height 21
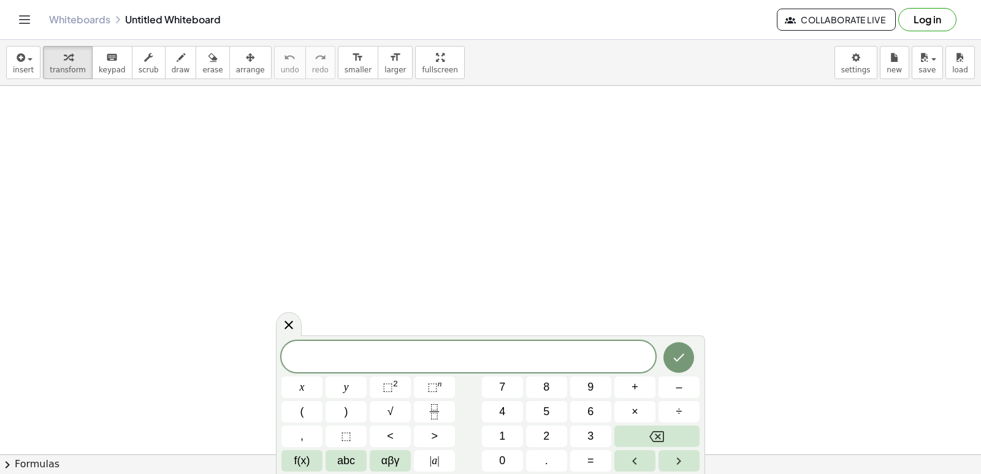
drag, startPoint x: 815, startPoint y: 377, endPoint x: 771, endPoint y: 326, distance: 67.5
drag, startPoint x: 715, startPoint y: 305, endPoint x: 546, endPoint y: 237, distance: 182.1
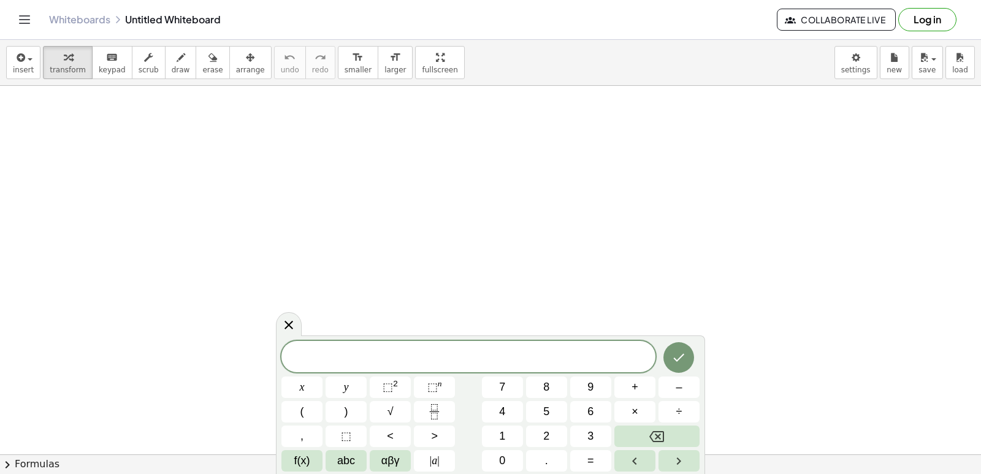
drag, startPoint x: 528, startPoint y: 283, endPoint x: 371, endPoint y: 131, distance: 218.6
drag, startPoint x: 501, startPoint y: 416, endPoint x: 482, endPoint y: 421, distance: 19.6
click at [487, 420] on div "x y ⬚ 2 ⬚ n 7 8 9 + – ( ) √ 4 5 6 × ÷ , ⬚ < > 1 2 3 f(x) abc αβγ | a | 0 . =" at bounding box center [491, 406] width 418 height 131
click at [337, 379] on button "y" at bounding box center [346, 387] width 41 height 21
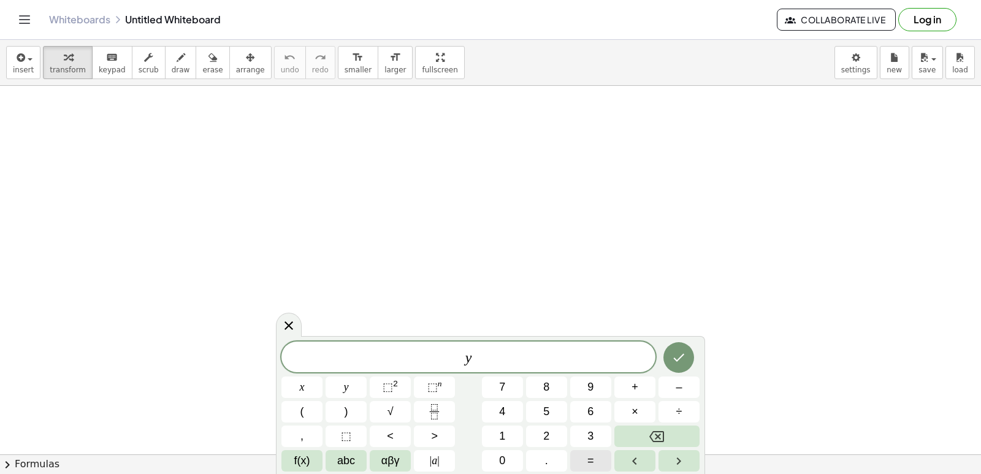
click at [584, 464] on button "=" at bounding box center [590, 460] width 41 height 21
click at [555, 412] on button "5" at bounding box center [546, 411] width 41 height 21
click at [681, 357] on icon "Done" at bounding box center [679, 357] width 15 height 15
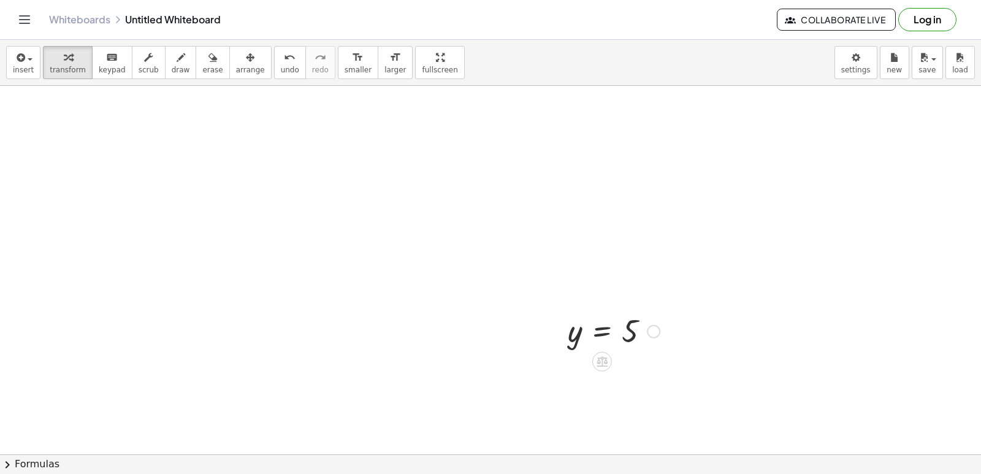
drag, startPoint x: 646, startPoint y: 341, endPoint x: 696, endPoint y: 348, distance: 50.8
click at [656, 341] on div at bounding box center [614, 330] width 104 height 40
drag, startPoint x: 696, startPoint y: 348, endPoint x: 651, endPoint y: 331, distance: 48.5
drag, startPoint x: 613, startPoint y: 323, endPoint x: 608, endPoint y: 329, distance: 8.0
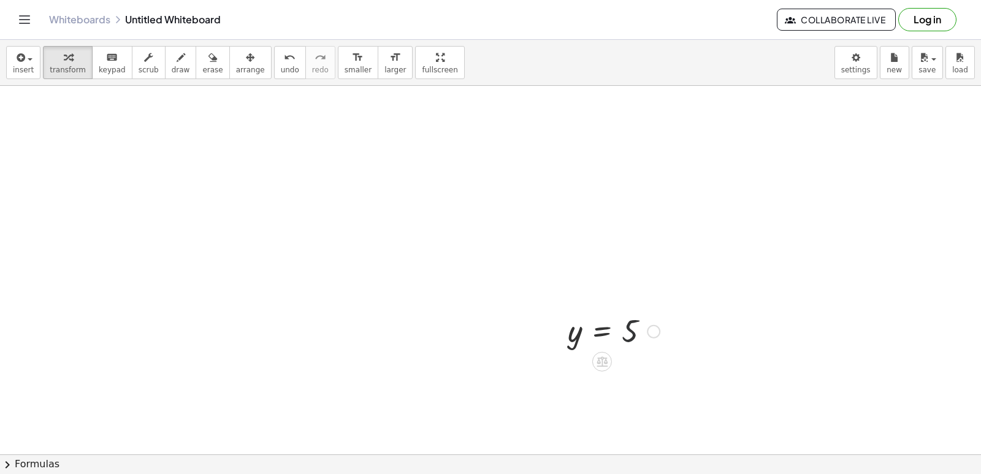
click at [608, 329] on div at bounding box center [614, 330] width 104 height 40
drag, startPoint x: 613, startPoint y: 337, endPoint x: 731, endPoint y: 301, distance: 123.4
drag, startPoint x: 578, startPoint y: 334, endPoint x: 657, endPoint y: 342, distance: 79.5
click at [643, 349] on div at bounding box center [614, 330] width 104 height 40
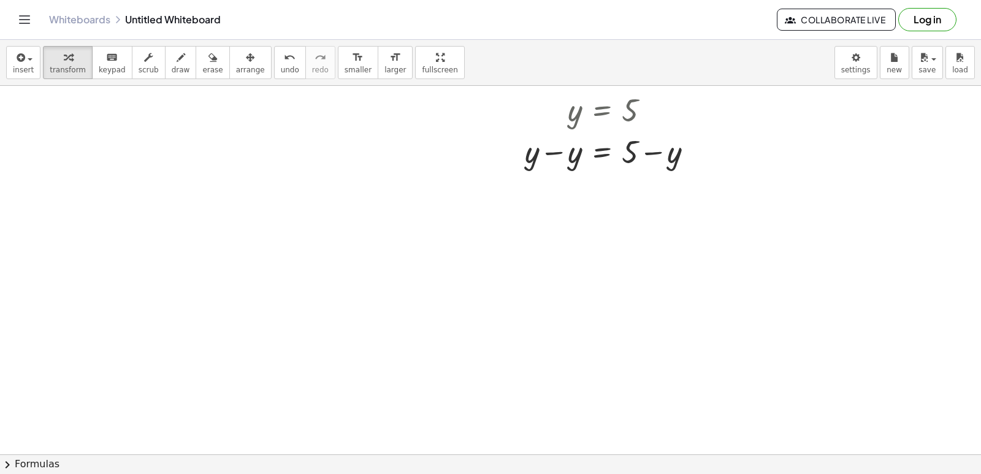
click at [967, 451] on div at bounding box center [490, 273] width 981 height 817
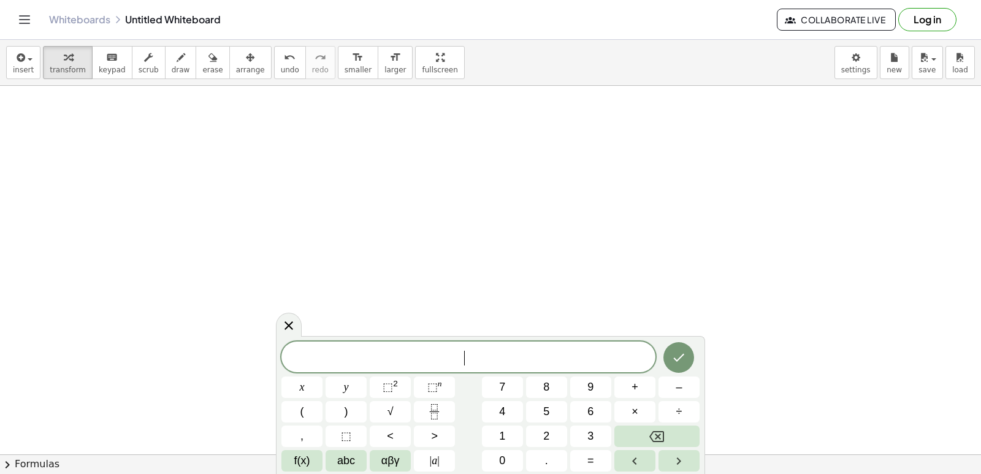
scroll to position [1843, 0]
drag, startPoint x: 104, startPoint y: 267, endPoint x: 810, endPoint y: 347, distance: 709.9
